Goal: Task Accomplishment & Management: Manage account settings

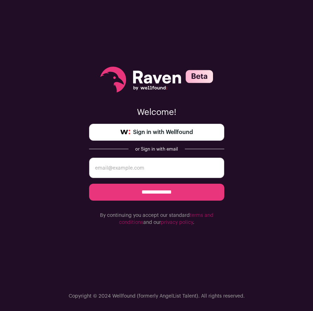
click at [162, 168] on input "email" at bounding box center [156, 168] width 135 height 20
click at [170, 135] on span "Sign in with Wellfound" at bounding box center [163, 132] width 60 height 8
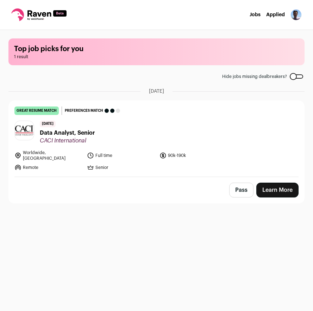
click at [298, 13] on img "Open dropdown" at bounding box center [296, 14] width 11 height 11
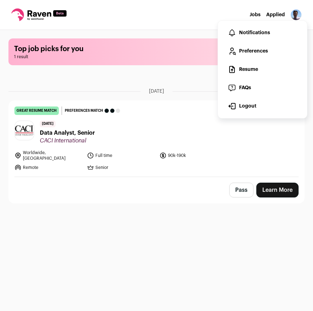
click at [253, 48] on link "Preferences" at bounding box center [263, 51] width 78 height 17
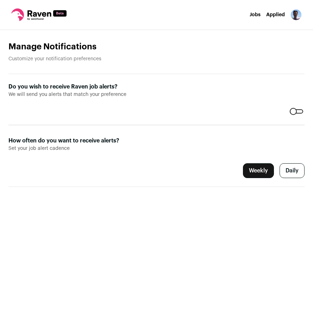
click at [297, 113] on div at bounding box center [296, 111] width 13 height 4
click at [295, 17] on img "Open dropdown" at bounding box center [296, 14] width 11 height 11
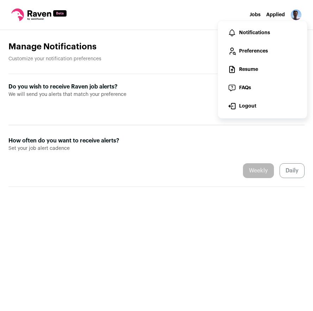
click at [260, 52] on link "Preferences" at bounding box center [263, 51] width 78 height 17
